Goal: Find specific page/section: Find specific page/section

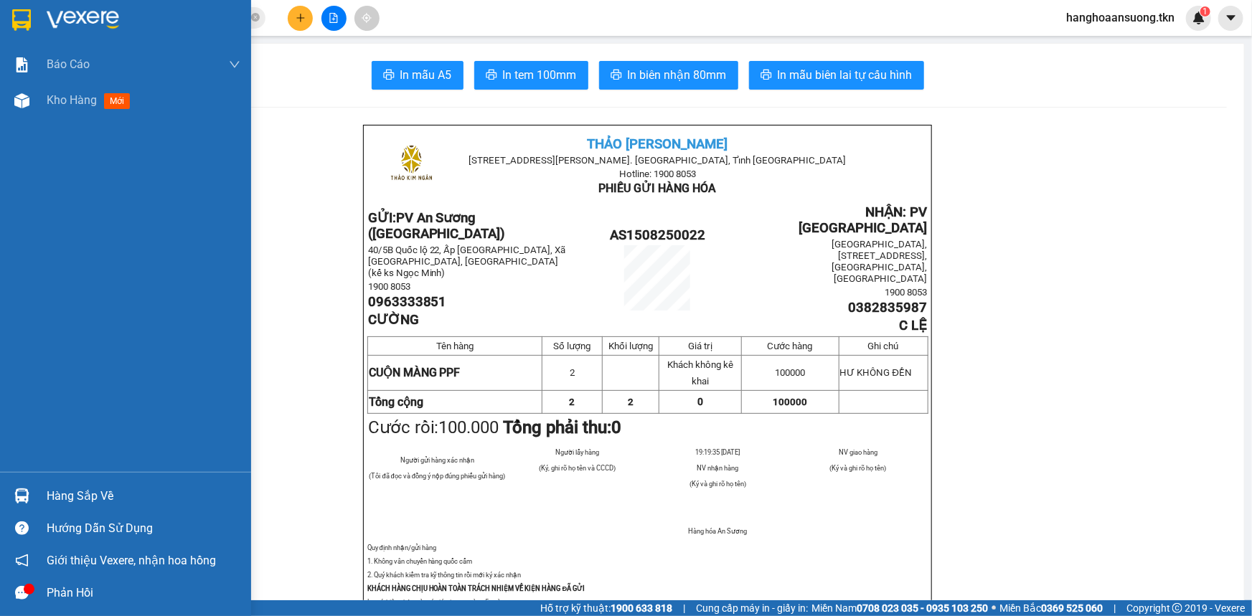
click at [25, 19] on img at bounding box center [21, 20] width 19 height 22
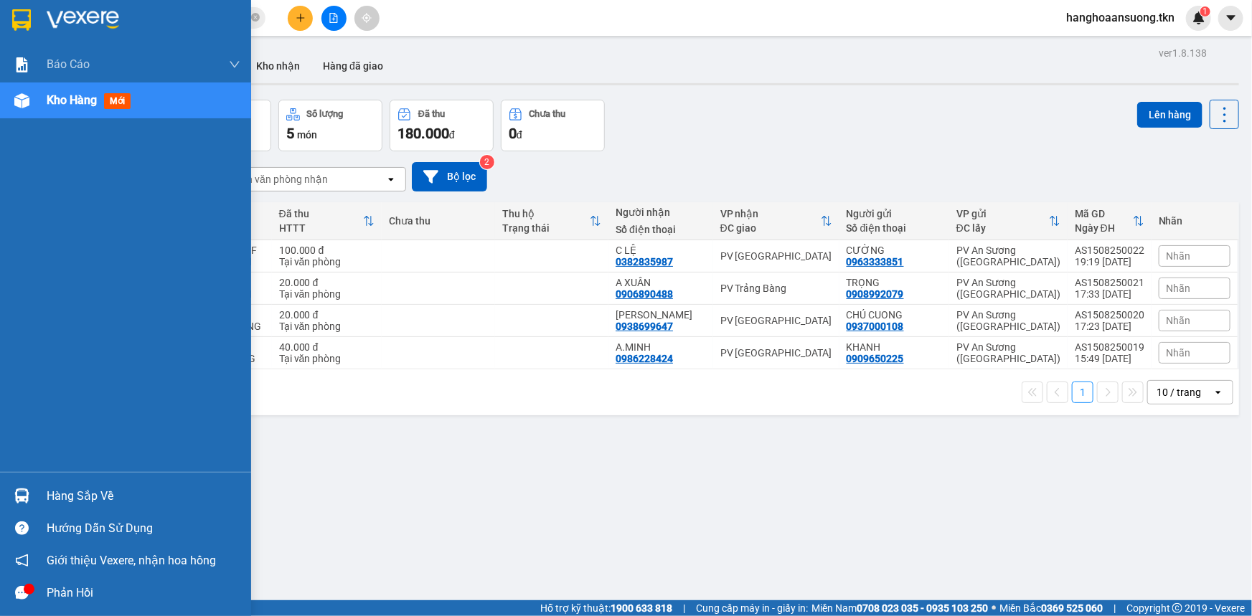
click at [23, 490] on img at bounding box center [21, 495] width 15 height 15
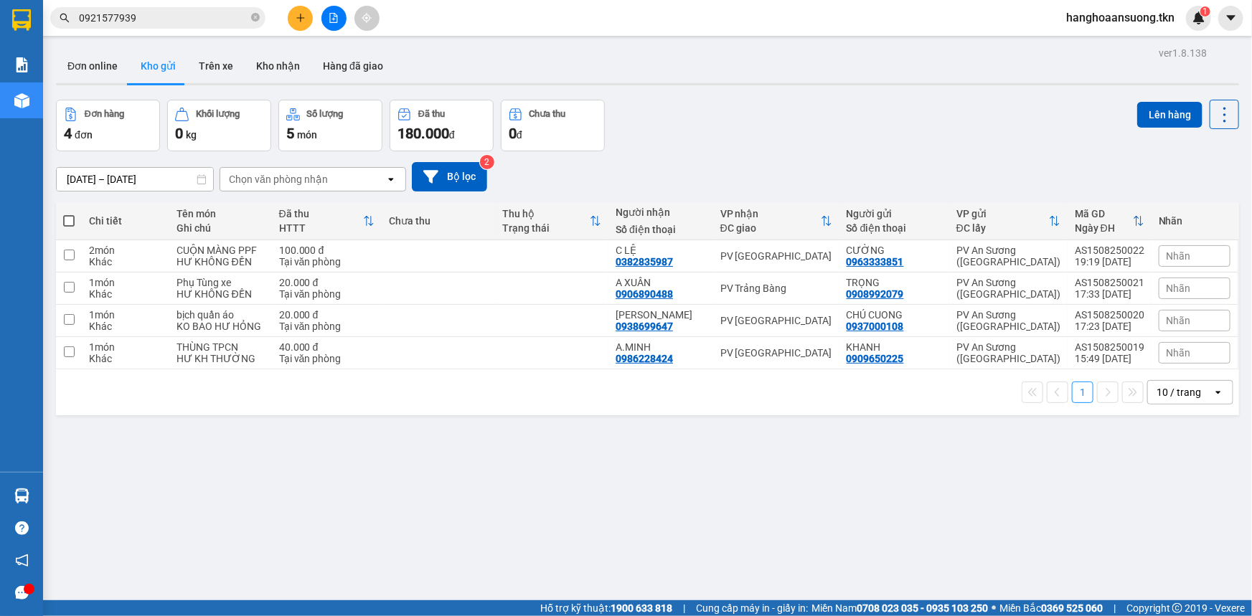
drag, startPoint x: 878, startPoint y: 470, endPoint x: 846, endPoint y: 445, distance: 40.3
click at [882, 466] on section "Kết quả tìm kiếm ( 1 ) Bộ lọc Mã ĐH Trạng thái Món hàng Thu hộ Tổng cước Chưa c…" at bounding box center [626, 308] width 1252 height 616
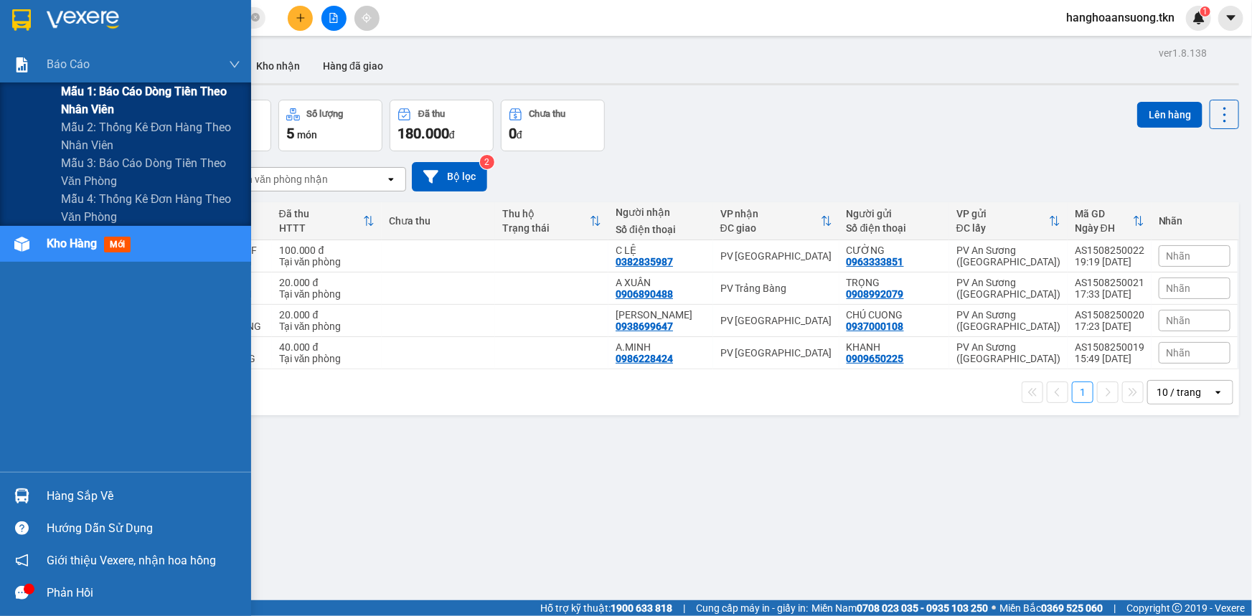
click at [44, 107] on div "Mẫu 1: Báo cáo dòng tiền theo nhân viên" at bounding box center [125, 100] width 251 height 36
